Goal: Check status: Check status

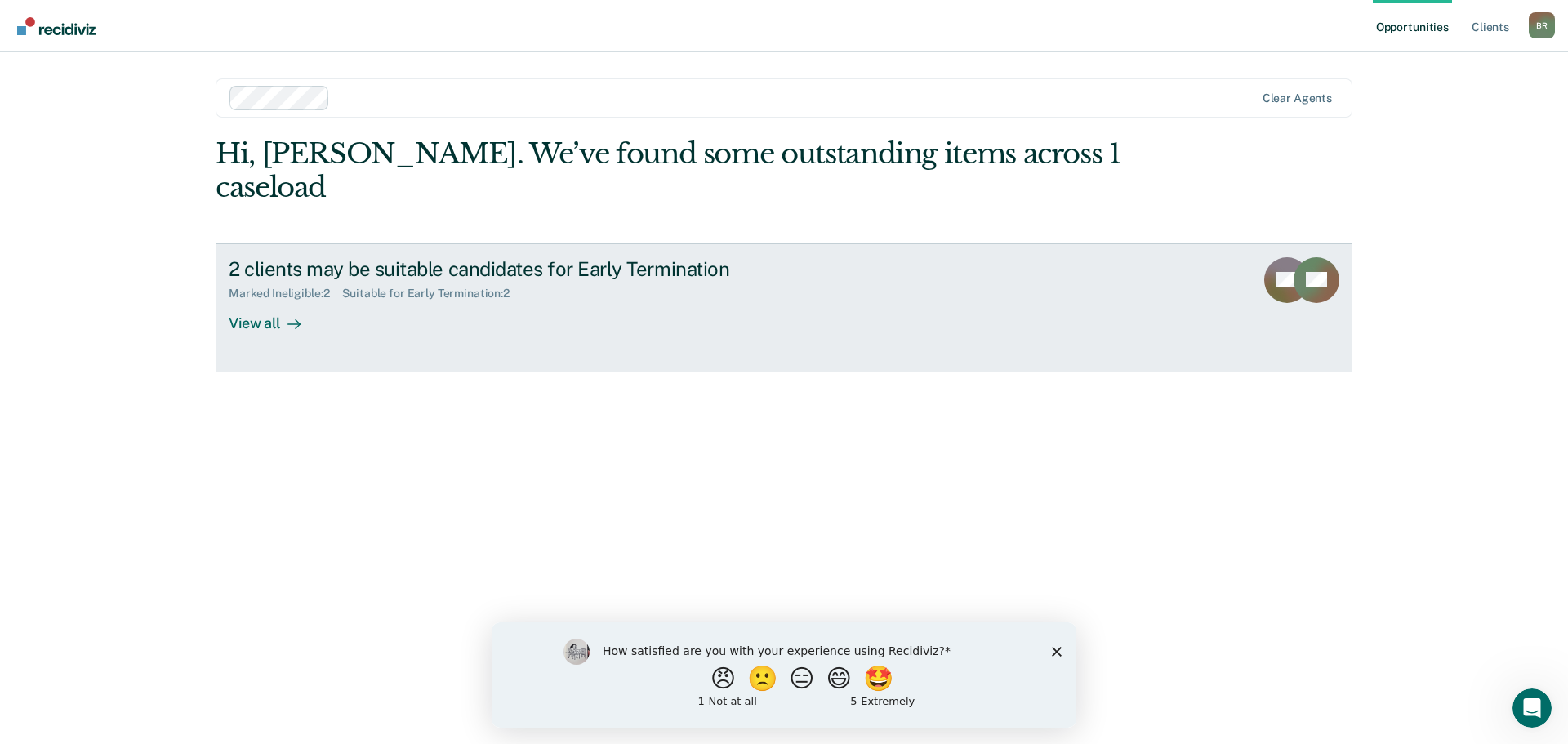
click at [241, 301] on div "View all" at bounding box center [274, 316] width 92 height 32
